Goal: Complete application form: Complete application form

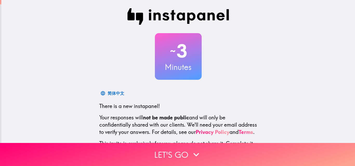
scroll to position [50, 0]
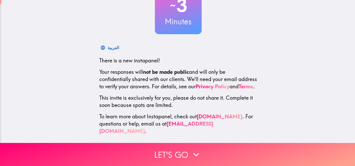
click at [182, 127] on link "[EMAIL_ADDRESS][DOMAIN_NAME]" at bounding box center [156, 128] width 114 height 14
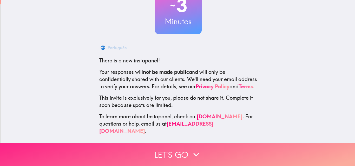
click at [172, 148] on button "Let's go" at bounding box center [177, 154] width 355 height 23
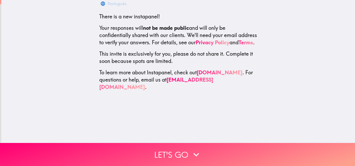
scroll to position [0, 0]
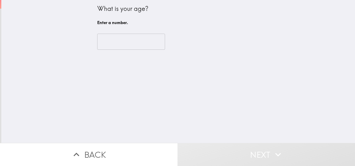
click at [120, 44] on input "number" at bounding box center [131, 42] width 68 height 16
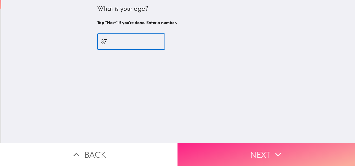
type input "37"
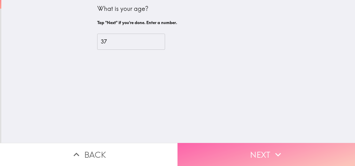
click at [237, 151] on button "Next" at bounding box center [265, 154] width 177 height 23
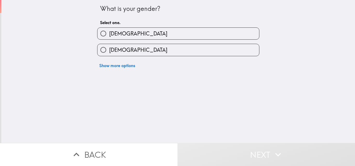
click at [103, 36] on input "[DEMOGRAPHIC_DATA]" at bounding box center [103, 34] width 12 height 12
radio input "true"
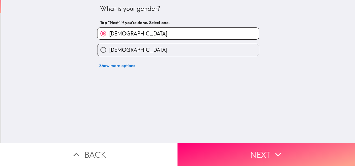
click at [219, 156] on button "Next" at bounding box center [265, 154] width 177 height 23
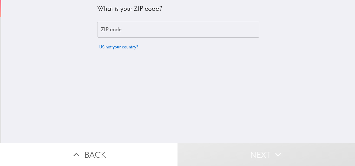
click at [114, 27] on div "ZIP code ZIP code" at bounding box center [178, 30] width 162 height 16
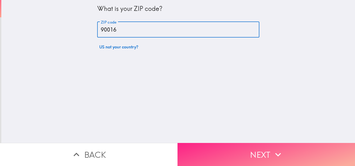
type input "90016"
click at [225, 154] on button "Next" at bounding box center [265, 154] width 177 height 23
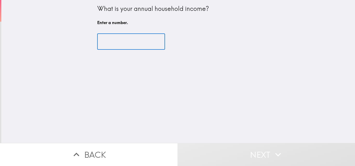
click at [126, 45] on input "number" at bounding box center [131, 42] width 68 height 16
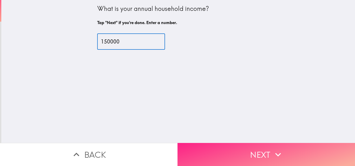
type input "150000"
click at [224, 159] on button "Next" at bounding box center [265, 154] width 177 height 23
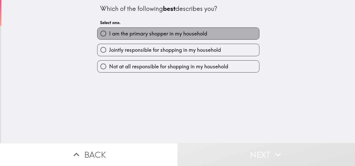
drag, startPoint x: 106, startPoint y: 32, endPoint x: 201, endPoint y: 34, distance: 95.0
click at [109, 32] on span "I am the primary shopper in my household" at bounding box center [158, 33] width 98 height 7
click at [105, 32] on input "I am the primary shopper in my household" at bounding box center [103, 34] width 12 height 12
radio input "true"
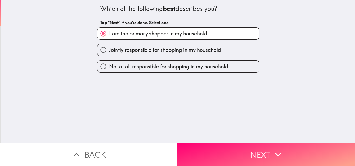
drag, startPoint x: 232, startPoint y: 147, endPoint x: 206, endPoint y: 149, distance: 25.7
click at [232, 147] on button "Next" at bounding box center [265, 154] width 177 height 23
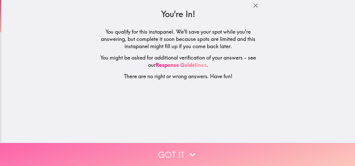
click at [192, 154] on icon "button" at bounding box center [192, 154] width 11 height 11
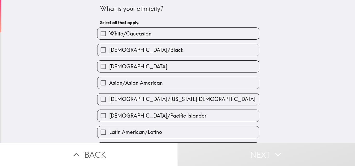
click at [101, 34] on input "White/Caucasian" at bounding box center [103, 34] width 12 height 12
checkbox input "true"
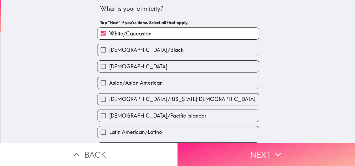
click at [227, 153] on button "Next" at bounding box center [265, 154] width 177 height 23
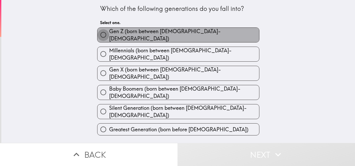
click at [103, 35] on input "Gen Z (born between [DEMOGRAPHIC_DATA]-[DEMOGRAPHIC_DATA])" at bounding box center [103, 35] width 12 height 12
radio input "true"
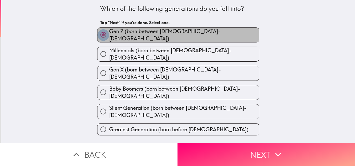
click at [103, 33] on input "Gen Z (born between [DEMOGRAPHIC_DATA]-[DEMOGRAPHIC_DATA])" at bounding box center [103, 35] width 12 height 12
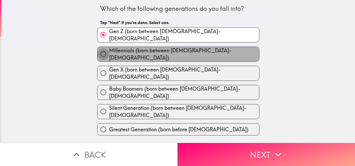
click at [97, 51] on input "Millennials (born between [DEMOGRAPHIC_DATA]-[DEMOGRAPHIC_DATA])" at bounding box center [103, 54] width 12 height 12
radio input "true"
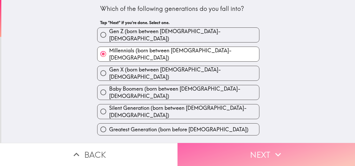
click at [242, 148] on button "Next" at bounding box center [265, 154] width 177 height 23
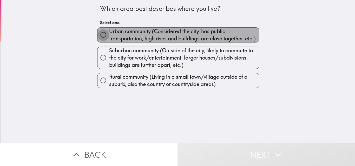
click at [98, 37] on input "Urban community (Considered the city, has public transportation, high rises and…" at bounding box center [103, 35] width 12 height 12
radio input "true"
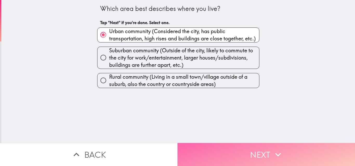
drag, startPoint x: 234, startPoint y: 147, endPoint x: 227, endPoint y: 145, distance: 7.6
click at [234, 146] on button "Next" at bounding box center [265, 154] width 177 height 23
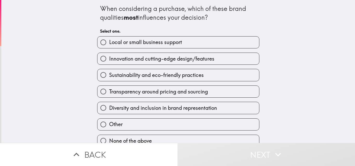
drag, startPoint x: 96, startPoint y: 3, endPoint x: 159, endPoint y: 130, distance: 141.4
click at [159, 130] on div "When considering a purchase, which of these brand qualities most influences you…" at bounding box center [178, 73] width 166 height 147
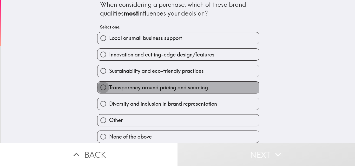
click at [105, 84] on input "Transparency around pricing and sourcing" at bounding box center [103, 88] width 12 height 12
radio input "true"
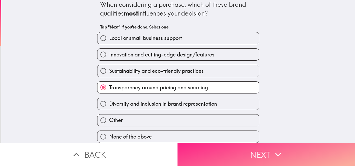
click at [226, 153] on button "Next" at bounding box center [265, 154] width 177 height 23
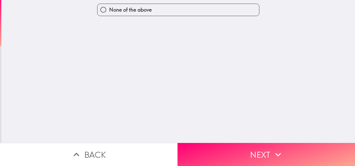
scroll to position [0, 0]
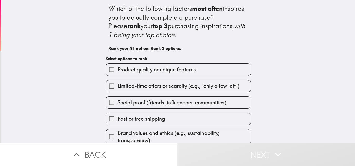
scroll to position [26, 0]
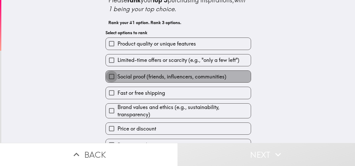
click at [106, 75] on input "Social proof (friends, influencers, communities)" at bounding box center [112, 77] width 12 height 12
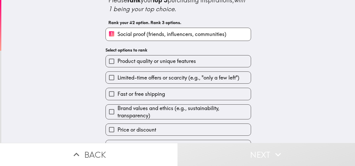
click at [109, 79] on input "Limited-time offers or scarcity (e.g., "only a few left")" at bounding box center [112, 78] width 12 height 12
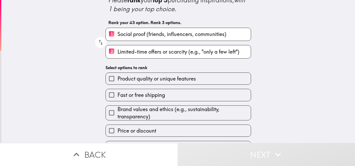
scroll to position [40, 0]
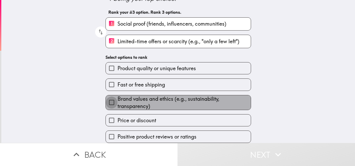
click at [106, 97] on input "Brand values and ethics (e.g., sustainability, transparency)" at bounding box center [112, 103] width 12 height 12
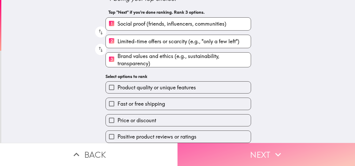
click at [234, 150] on button "Next" at bounding box center [265, 154] width 177 height 23
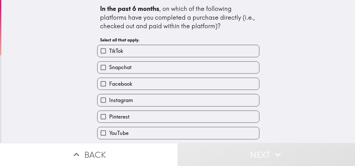
click at [101, 52] on input "TikTok" at bounding box center [103, 51] width 12 height 12
checkbox input "true"
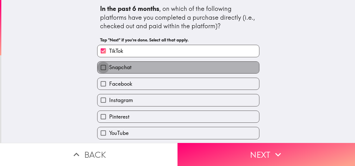
click at [100, 68] on input "Snapchat" at bounding box center [103, 68] width 12 height 12
checkbox input "true"
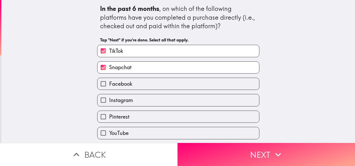
click at [101, 83] on input "Facebook" at bounding box center [103, 84] width 12 height 12
checkbox input "true"
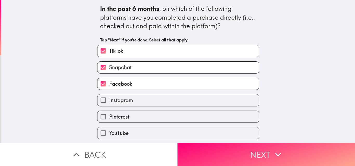
scroll to position [17, 0]
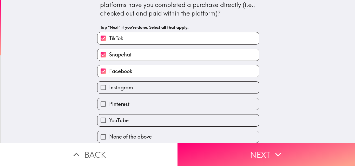
click at [97, 83] on input "Instagram" at bounding box center [103, 88] width 12 height 12
checkbox input "true"
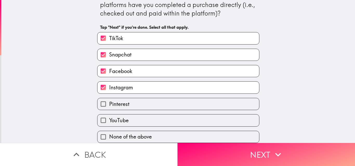
click at [98, 116] on input "YouTube" at bounding box center [103, 121] width 12 height 12
checkbox input "true"
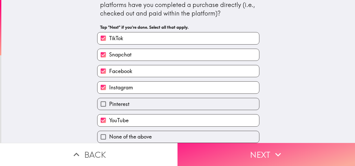
drag, startPoint x: 253, startPoint y: 154, endPoint x: 231, endPoint y: 158, distance: 21.7
click at [252, 154] on button "Next" at bounding box center [265, 154] width 177 height 23
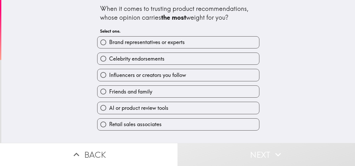
click at [98, 41] on input "Brand representatives or experts" at bounding box center [103, 43] width 12 height 12
radio input "true"
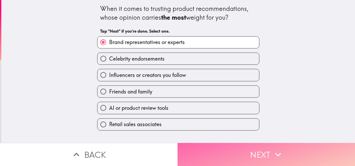
drag, startPoint x: 201, startPoint y: 154, endPoint x: 179, endPoint y: 156, distance: 22.2
click at [200, 154] on button "Next" at bounding box center [265, 154] width 177 height 23
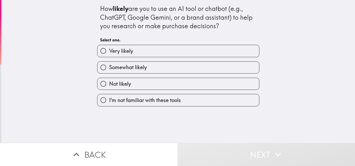
click at [109, 53] on span "Very likely" at bounding box center [121, 51] width 24 height 7
click at [105, 53] on input "Very likely" at bounding box center [103, 51] width 12 height 12
radio input "true"
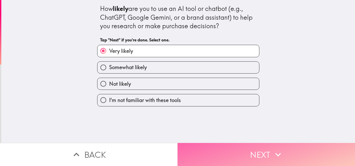
drag, startPoint x: 215, startPoint y: 145, endPoint x: 212, endPoint y: 144, distance: 3.1
click at [215, 145] on button "Next" at bounding box center [265, 154] width 177 height 23
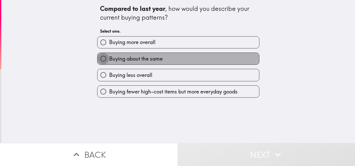
click at [100, 56] on input "Buying about the same" at bounding box center [103, 59] width 12 height 12
radio input "true"
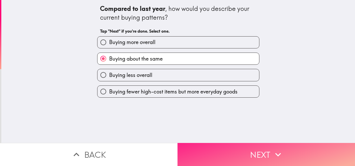
click at [225, 154] on button "Next" at bounding box center [265, 154] width 177 height 23
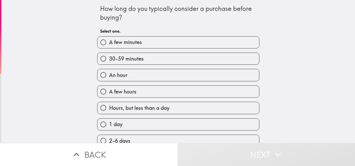
click at [98, 59] on input "30-59 minutes" at bounding box center [103, 59] width 12 height 12
radio input "true"
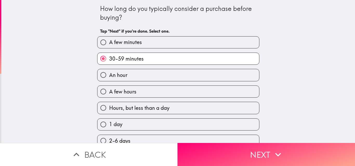
scroll to position [78, 0]
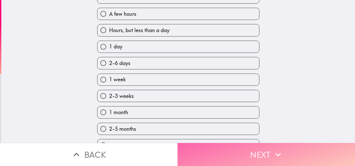
click at [225, 157] on button "Next" at bounding box center [265, 154] width 177 height 23
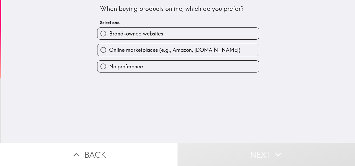
click at [101, 50] on input "Online marketplaces (e.g., Amazon, [DOMAIN_NAME])" at bounding box center [103, 50] width 12 height 12
radio input "true"
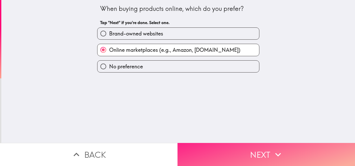
drag, startPoint x: 221, startPoint y: 150, endPoint x: 214, endPoint y: 150, distance: 7.0
click at [220, 150] on button "Next" at bounding box center [265, 154] width 177 height 23
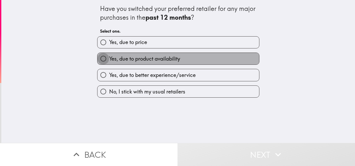
click at [100, 56] on input "Yes, due to product availability" at bounding box center [103, 59] width 12 height 12
radio input "true"
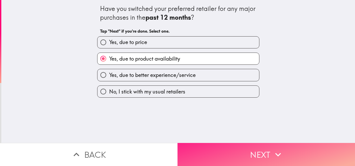
click at [231, 150] on button "Next" at bounding box center [265, 154] width 177 height 23
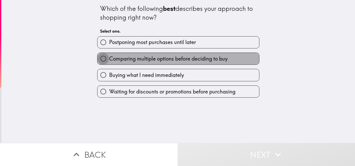
click at [97, 57] on input "Comparing multiple options before deciding to buy" at bounding box center [103, 59] width 12 height 12
radio input "true"
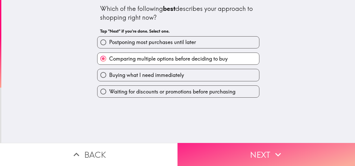
click at [217, 150] on button "Next" at bounding box center [265, 154] width 177 height 23
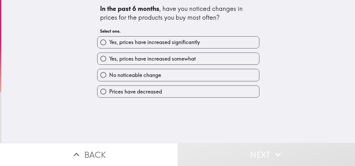
drag, startPoint x: 99, startPoint y: 43, endPoint x: 125, endPoint y: 42, distance: 26.0
click at [99, 42] on input "Yes, prices have increased significantly" at bounding box center [103, 43] width 12 height 12
radio input "true"
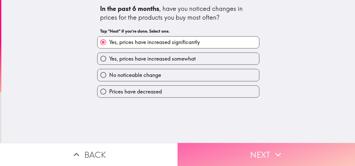
drag, startPoint x: 214, startPoint y: 151, endPoint x: 206, endPoint y: 149, distance: 9.1
click at [214, 149] on button "Next" at bounding box center [265, 154] width 177 height 23
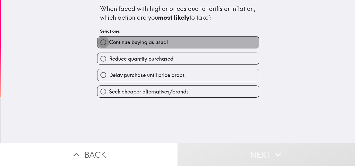
click at [100, 45] on input "Continue buying as usual" at bounding box center [103, 43] width 12 height 12
radio input "true"
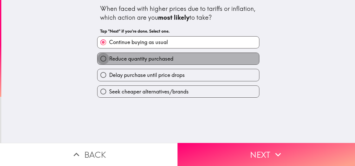
click at [103, 58] on input "Reduce quantity purchased" at bounding box center [103, 59] width 12 height 12
radio input "true"
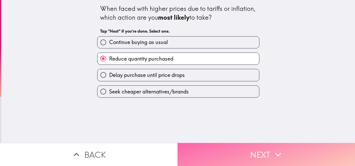
drag, startPoint x: 220, startPoint y: 152, endPoint x: 190, endPoint y: 160, distance: 31.4
click at [220, 152] on button "Next" at bounding box center [265, 154] width 177 height 23
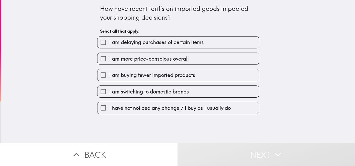
click at [97, 58] on input "I am more price-conscious overall" at bounding box center [103, 59] width 12 height 12
checkbox input "true"
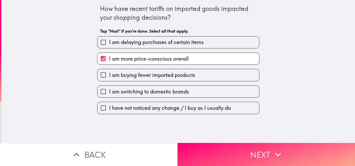
click at [99, 41] on input "I am delaying purchases of certain items" at bounding box center [103, 43] width 12 height 12
checkbox input "true"
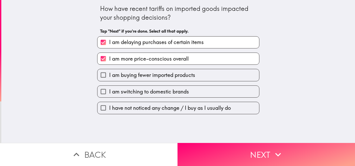
click at [99, 77] on input "I am buying fewer imported products" at bounding box center [103, 75] width 12 height 12
checkbox input "true"
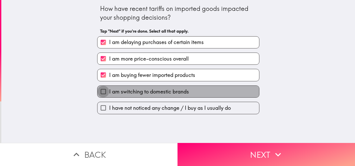
drag, startPoint x: 100, startPoint y: 87, endPoint x: 115, endPoint y: 100, distance: 20.0
click at [100, 87] on input "I am switching to domestic brands" at bounding box center [103, 92] width 12 height 12
checkbox input "true"
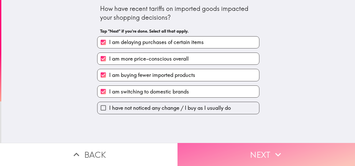
drag, startPoint x: 244, startPoint y: 146, endPoint x: 233, endPoint y: 145, distance: 11.8
click at [241, 146] on button "Next" at bounding box center [265, 154] width 177 height 23
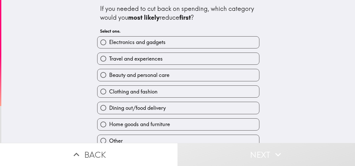
scroll to position [24, 0]
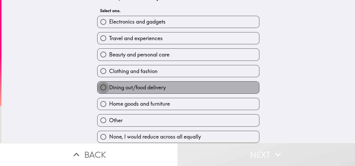
click at [97, 83] on input "Dining out/food delivery" at bounding box center [103, 88] width 12 height 12
radio input "true"
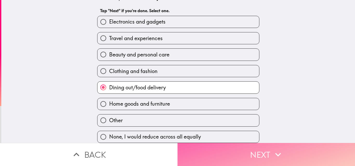
drag, startPoint x: 231, startPoint y: 152, endPoint x: 228, endPoint y: 153, distance: 2.8
click at [231, 152] on button "Next" at bounding box center [265, 154] width 177 height 23
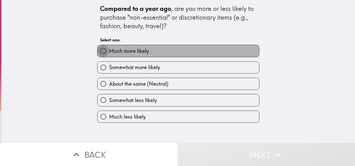
click at [98, 49] on input "Much more likely" at bounding box center [103, 51] width 12 height 12
radio input "true"
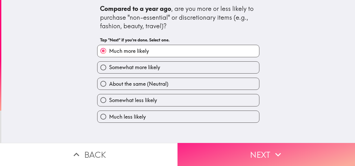
click at [211, 144] on button "Next" at bounding box center [265, 154] width 177 height 23
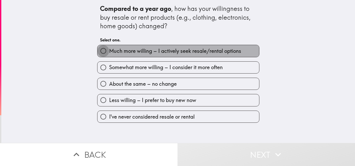
click at [100, 52] on input "Much more willing – I actively seek resale/rental options" at bounding box center [103, 51] width 12 height 12
radio input "true"
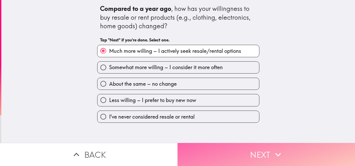
click at [217, 149] on button "Next" at bounding box center [265, 154] width 177 height 23
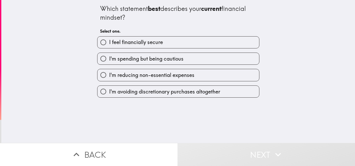
click at [98, 40] on input "I feel financially secure" at bounding box center [103, 43] width 12 height 12
radio input "true"
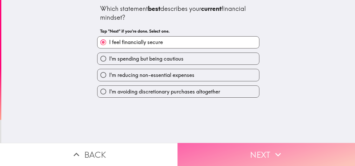
click at [223, 156] on button "Next" at bounding box center [265, 154] width 177 height 23
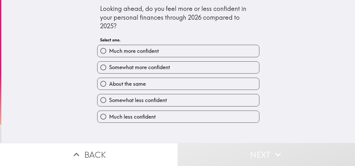
click at [100, 51] on input "Much more confident" at bounding box center [103, 51] width 12 height 12
radio input "true"
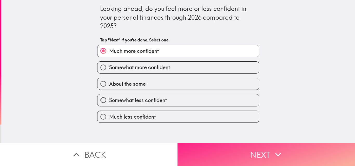
click at [235, 150] on button "Next" at bounding box center [265, 154] width 177 height 23
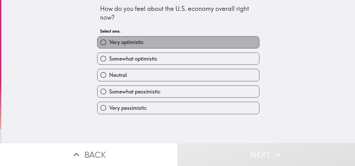
drag, startPoint x: 113, startPoint y: 42, endPoint x: 124, endPoint y: 44, distance: 11.0
click at [113, 43] on span "Very optimistic" at bounding box center [126, 42] width 35 height 7
click at [109, 43] on input "Very optimistic" at bounding box center [103, 43] width 12 height 12
radio input "true"
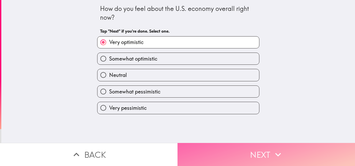
click at [223, 148] on button "Next" at bounding box center [265, 154] width 177 height 23
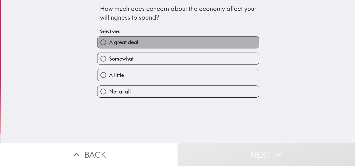
click at [109, 42] on span "A great deal" at bounding box center [123, 42] width 29 height 7
click at [105, 42] on input "A great deal" at bounding box center [103, 43] width 12 height 12
radio input "true"
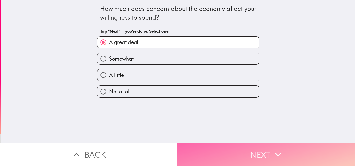
click at [206, 157] on button "Next" at bounding box center [265, 154] width 177 height 23
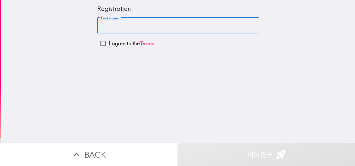
click at [118, 26] on input "First name" at bounding box center [178, 26] width 162 height 16
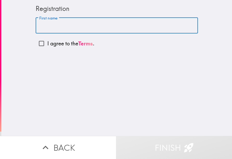
click at [46, 30] on input "First name" at bounding box center [117, 26] width 162 height 16
paste input "[PERSON_NAME]"
type input "[PERSON_NAME]"
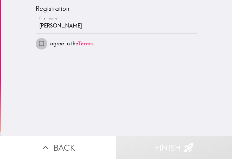
click at [37, 44] on input "I agree to the Terms ." at bounding box center [42, 44] width 12 height 12
checkbox input "true"
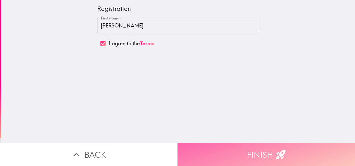
click at [231, 149] on button "Finish" at bounding box center [265, 154] width 177 height 23
